Goal: Find specific page/section

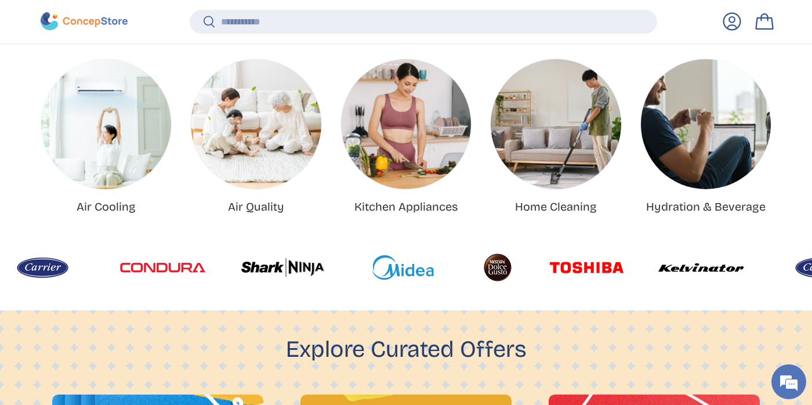
scroll to position [464, 0]
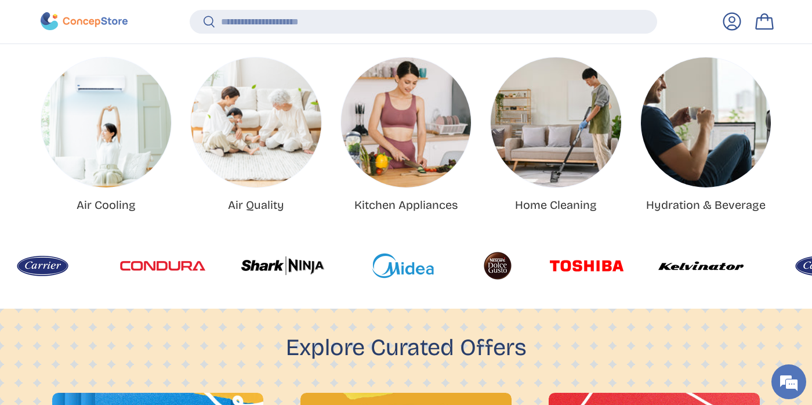
click at [777, 268] on img at bounding box center [819, 265] width 85 height 35
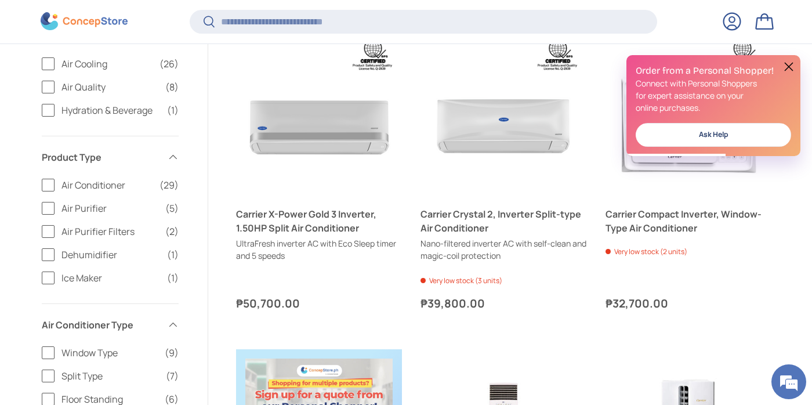
scroll to position [439, 0]
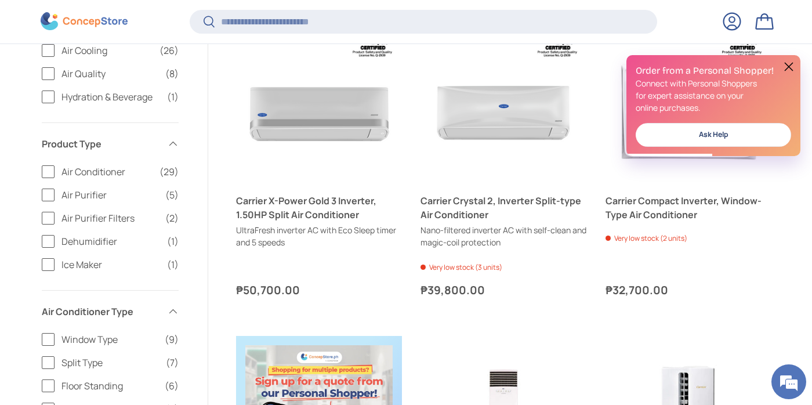
click at [83, 363] on span "Split Type" at bounding box center [109, 362] width 97 height 14
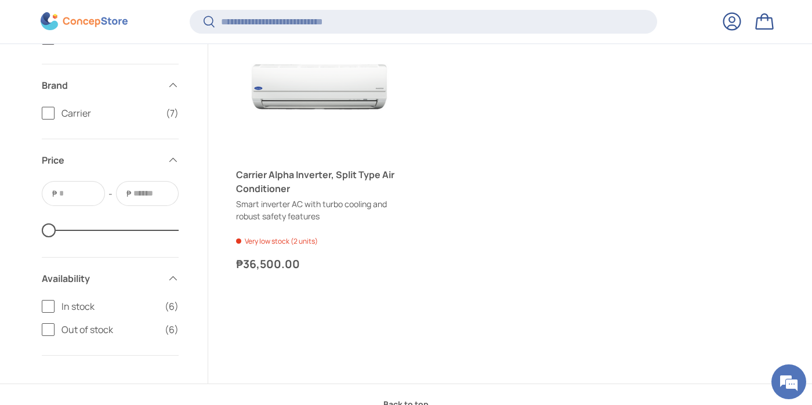
scroll to position [1408, 0]
